Goal: Transaction & Acquisition: Purchase product/service

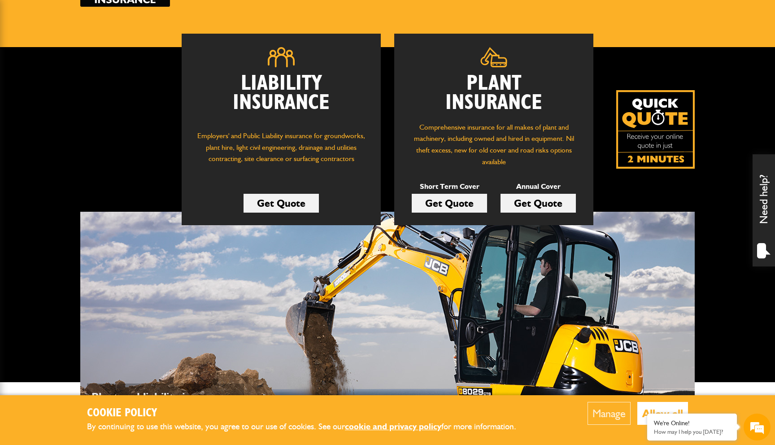
scroll to position [105, 0]
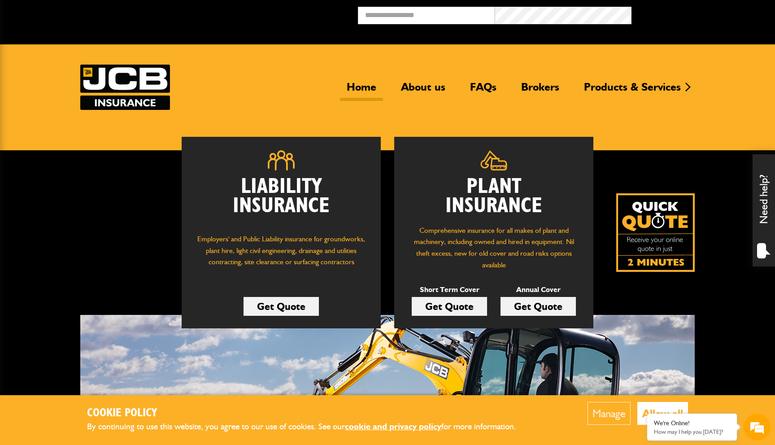
click at [429, 309] on link "Get Quote" at bounding box center [449, 306] width 75 height 19
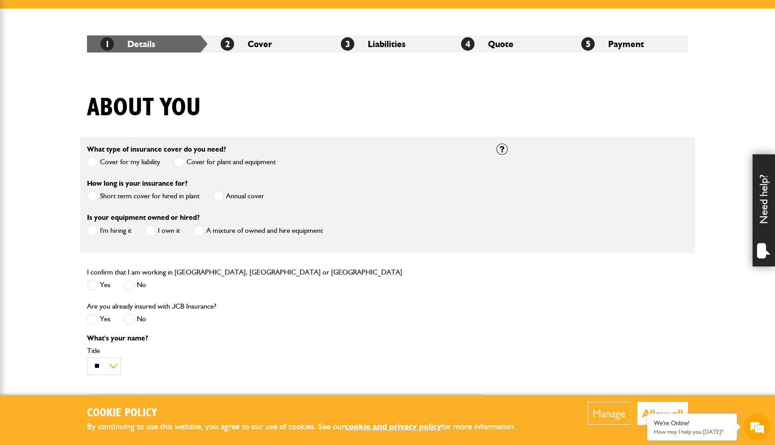
click at [130, 159] on label "Cover for my liability" at bounding box center [123, 162] width 73 height 11
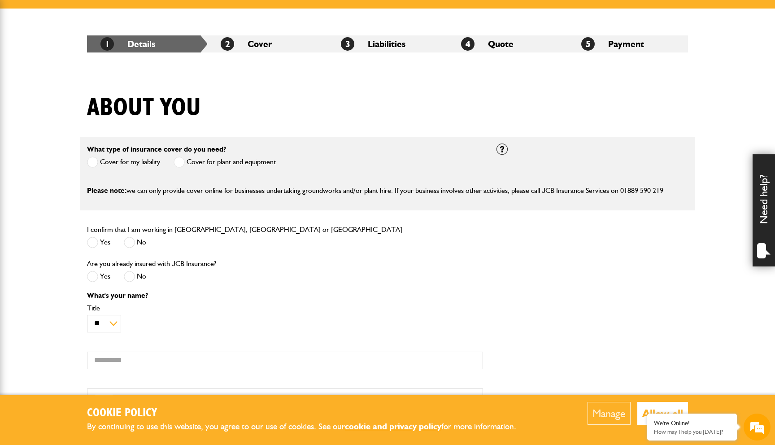
click at [177, 162] on span at bounding box center [179, 162] width 11 height 11
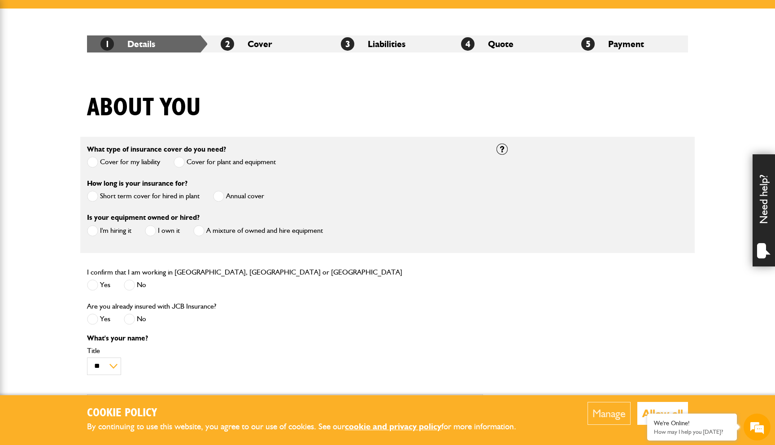
click at [164, 194] on label "Short term cover for hired in plant" at bounding box center [143, 196] width 113 height 11
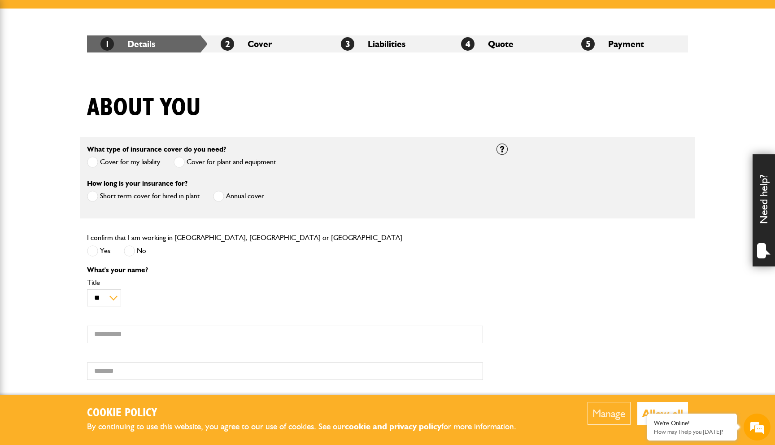
click at [90, 249] on span at bounding box center [92, 250] width 11 height 11
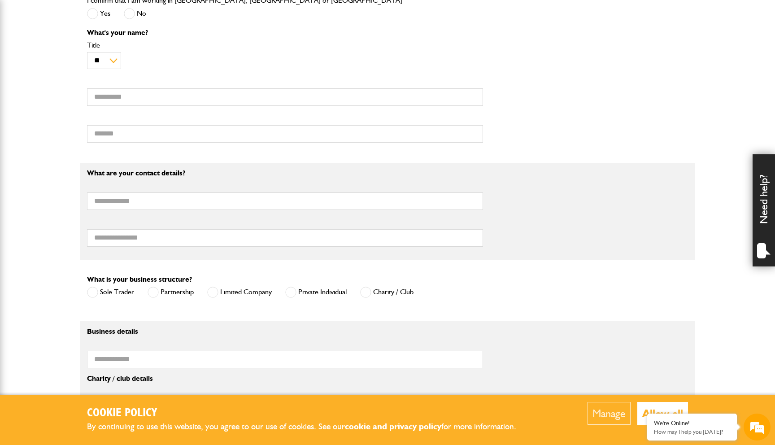
scroll to position [379, 0]
